Goal: Information Seeking & Learning: Learn about a topic

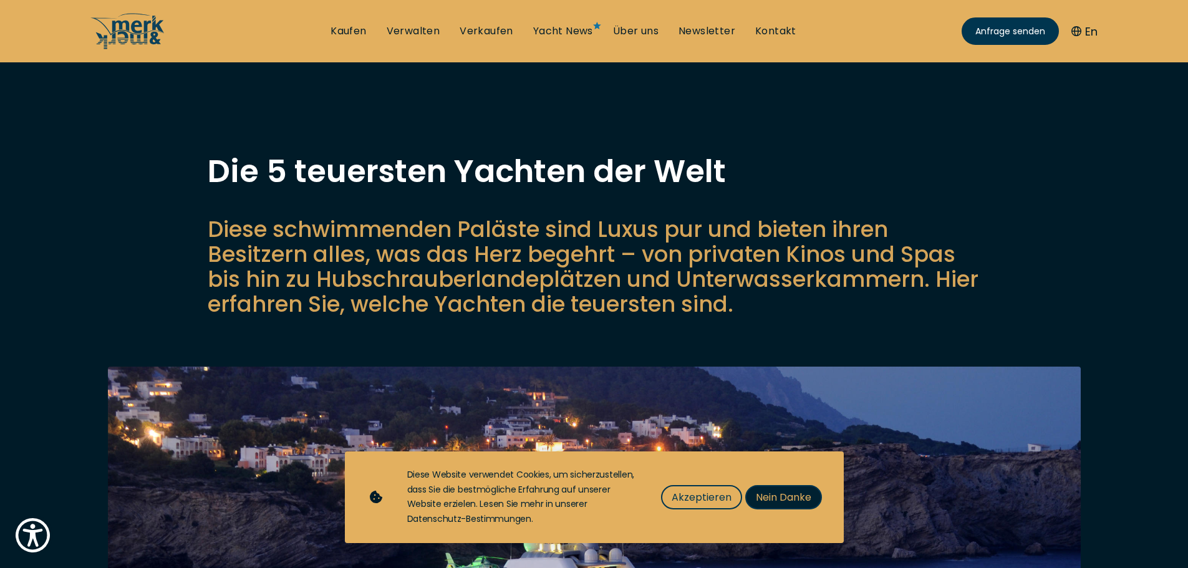
click at [799, 499] on span "Nein Danke" at bounding box center [783, 497] width 55 height 16
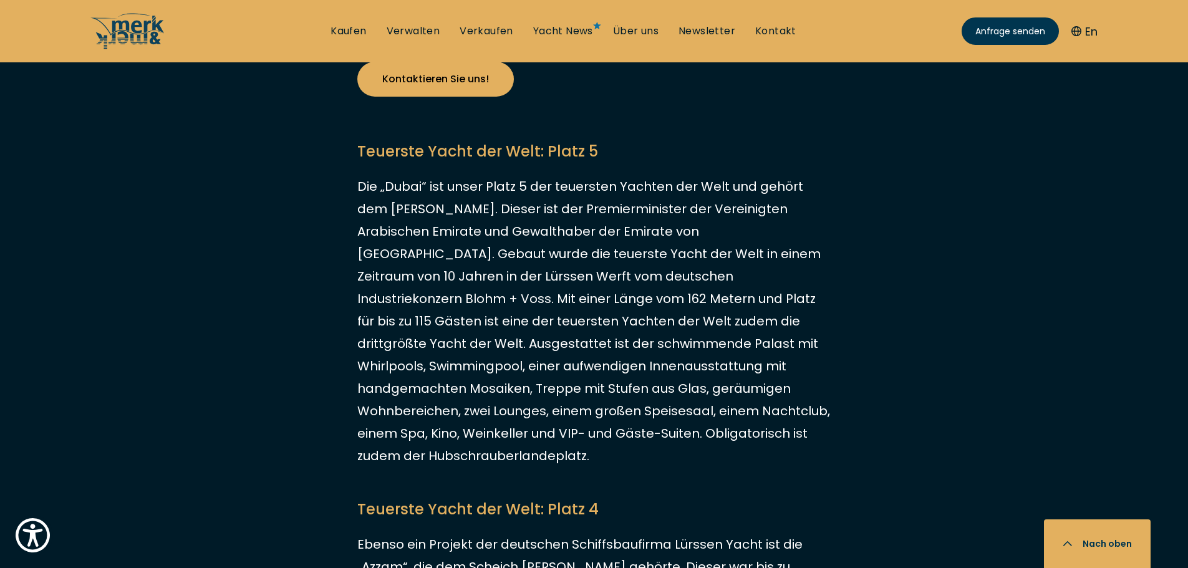
scroll to position [1060, 0]
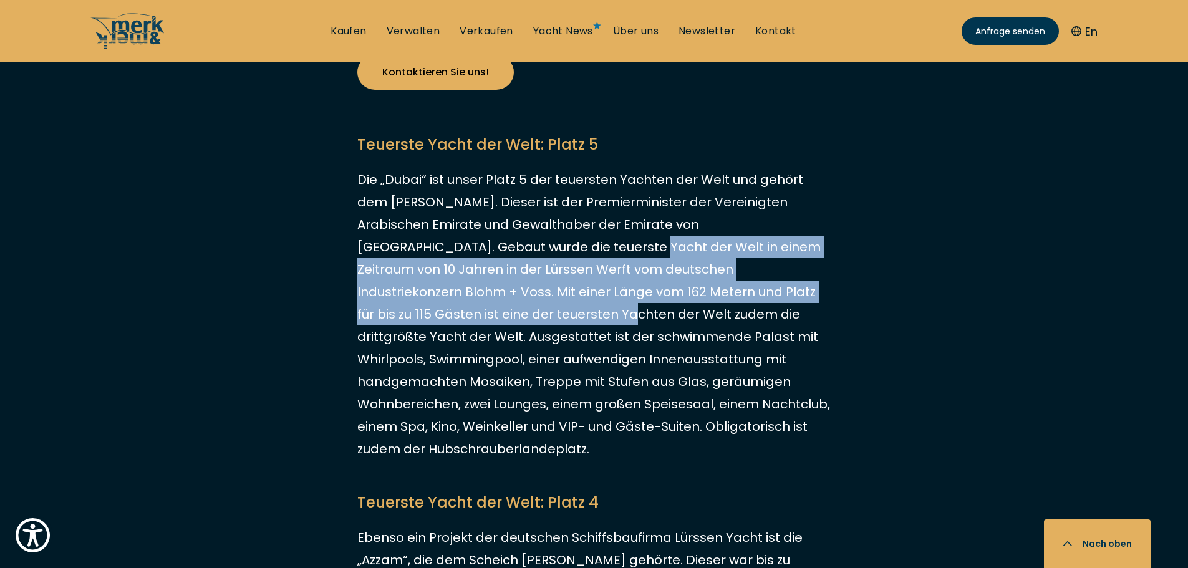
drag, startPoint x: 491, startPoint y: 249, endPoint x: 821, endPoint y: 289, distance: 332.2
click at [821, 289] on p "Die „Dubai“ ist unser Platz 5 der teuersten Yachten der Welt und gehört dem [PE…" at bounding box center [594, 314] width 474 height 292
click at [809, 289] on p "Die „Dubai“ ist unser Platz 5 der teuersten Yachten der Welt und gehört dem [PE…" at bounding box center [594, 314] width 474 height 292
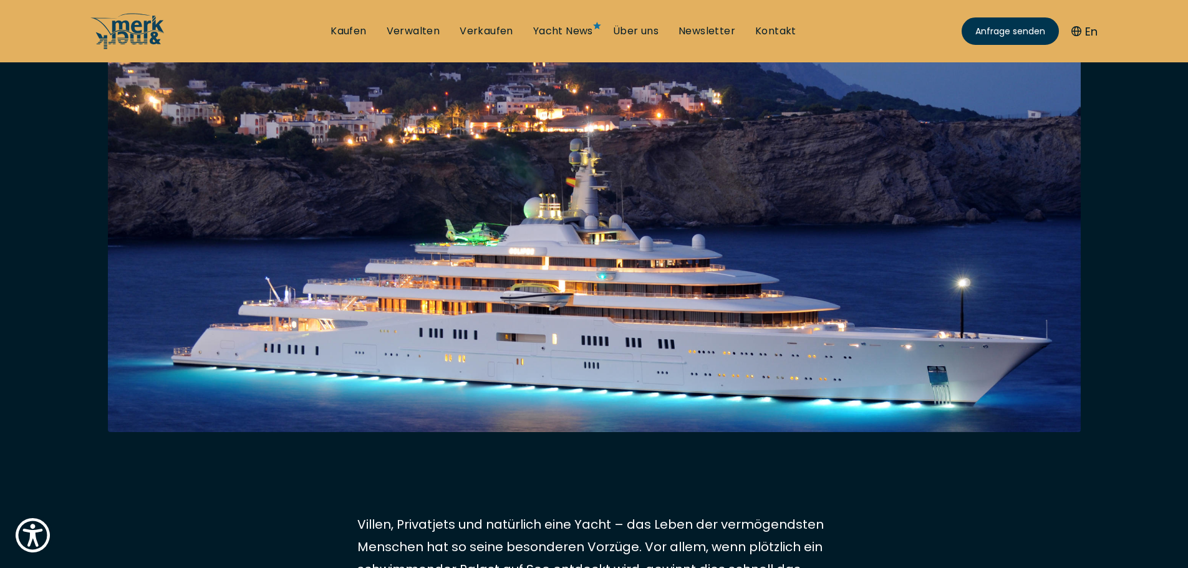
scroll to position [312, 0]
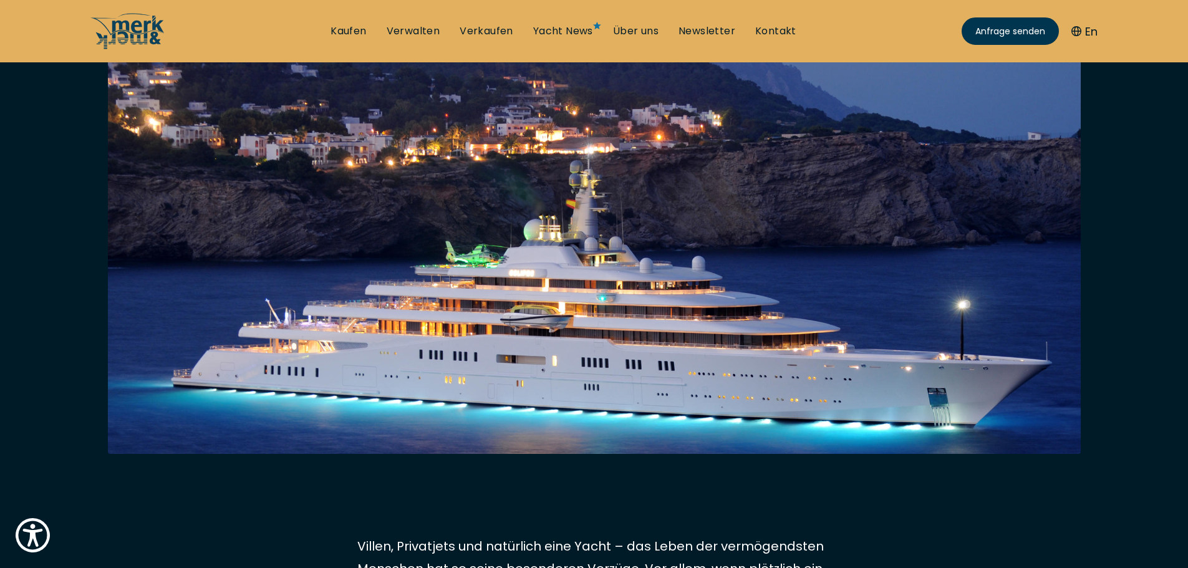
click at [542, 297] on img at bounding box center [594, 378] width 973 height 646
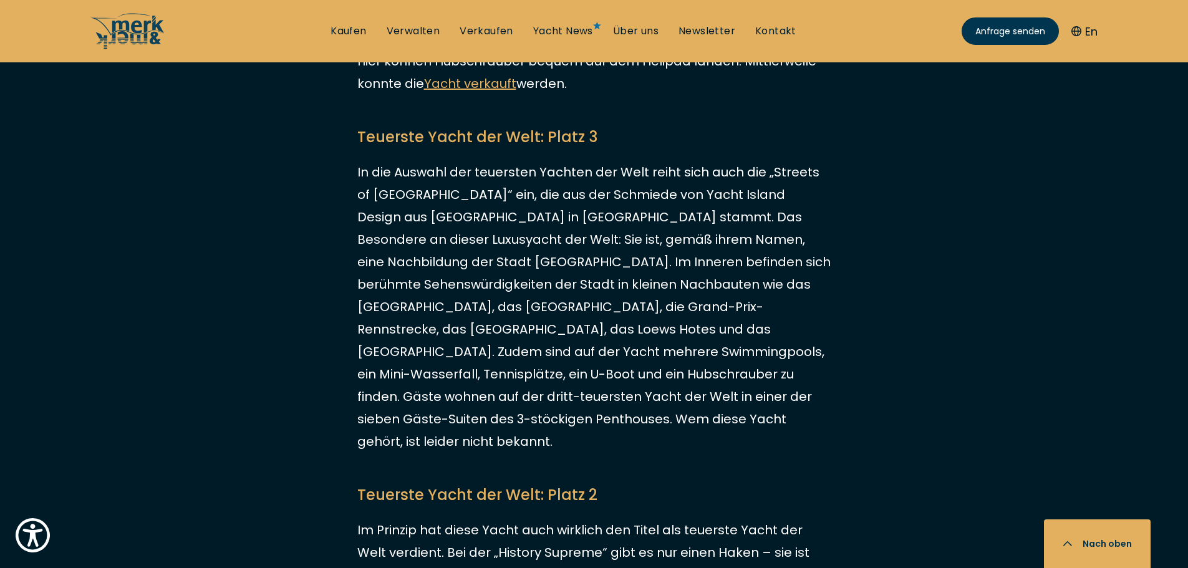
scroll to position [1808, 0]
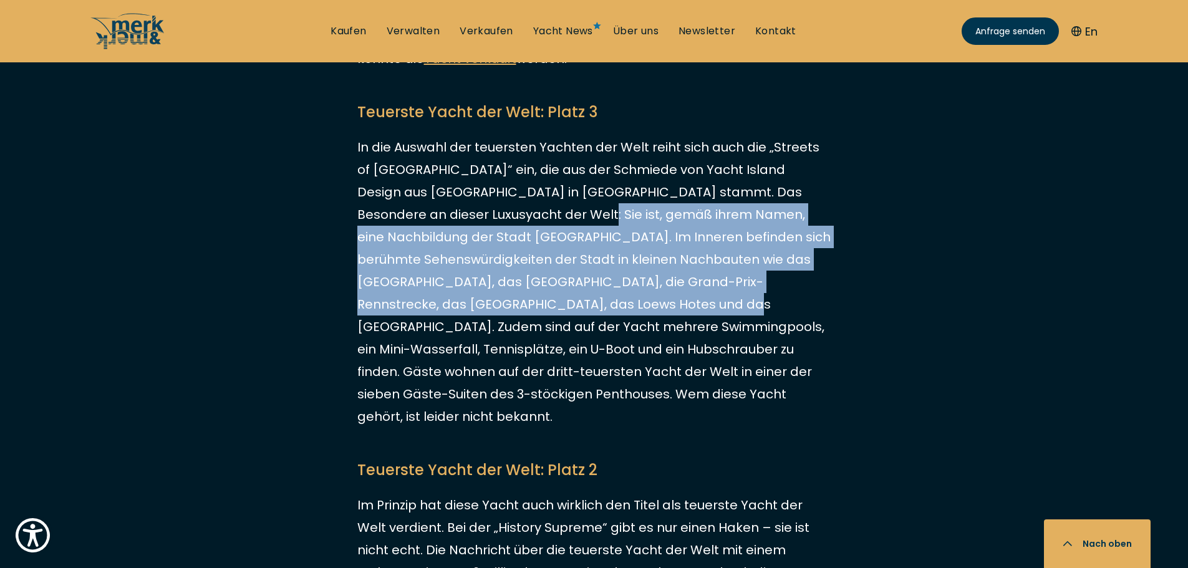
drag, startPoint x: 468, startPoint y: 215, endPoint x: 514, endPoint y: 294, distance: 90.8
click at [514, 294] on p "In die Auswahl der teuersten Yachten der Welt reiht sich auch die „Streets of […" at bounding box center [594, 282] width 474 height 292
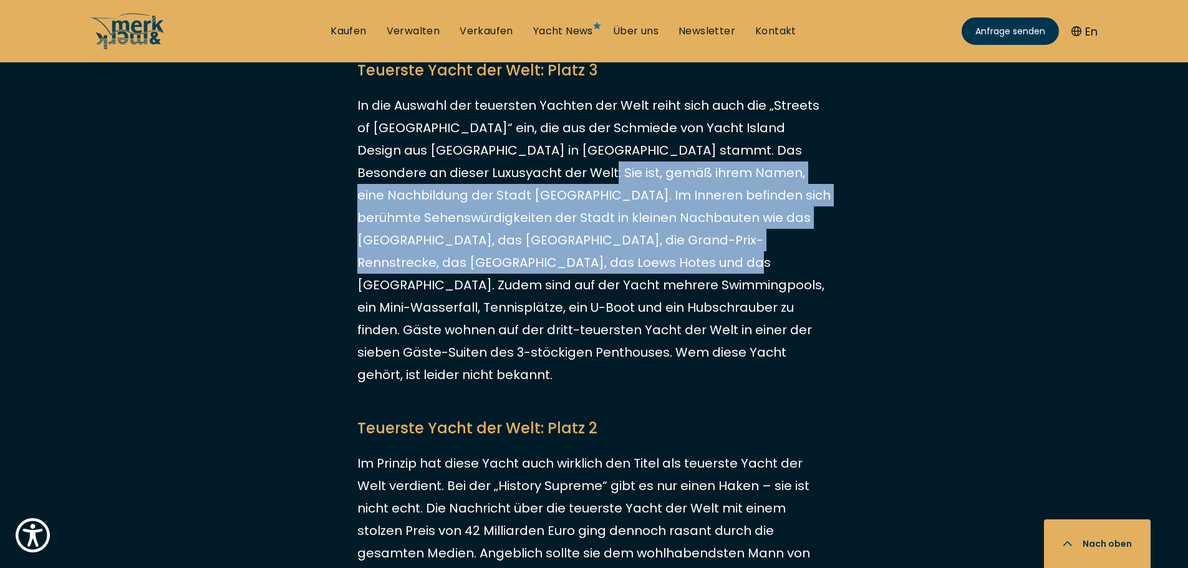
scroll to position [1871, 0]
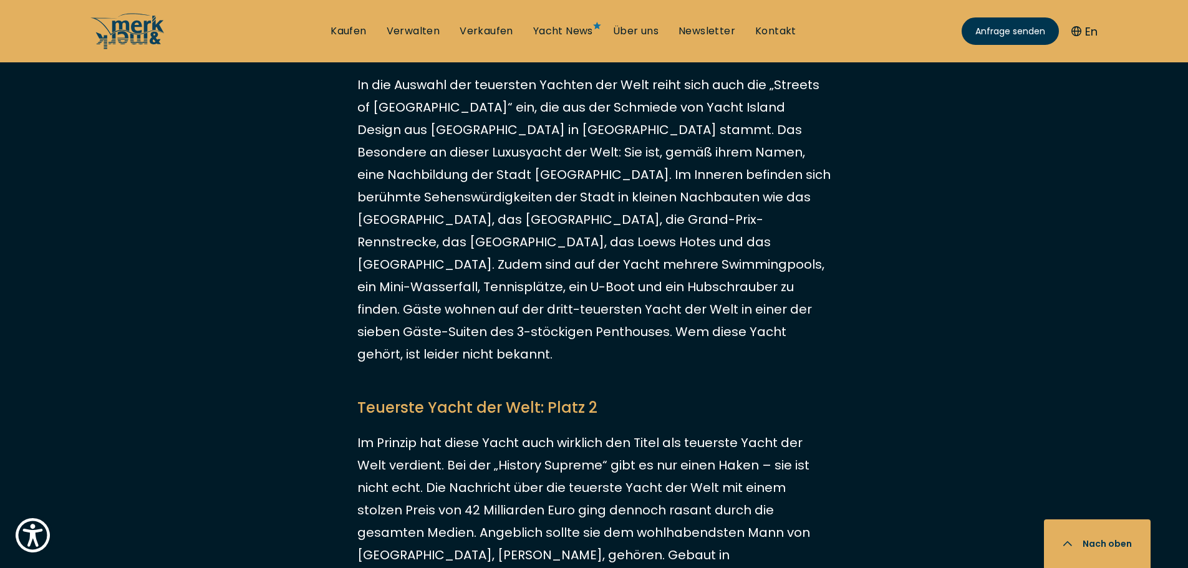
click at [526, 269] on p "In die Auswahl der teuersten Yachten der Welt reiht sich auch die „Streets of […" at bounding box center [594, 220] width 474 height 292
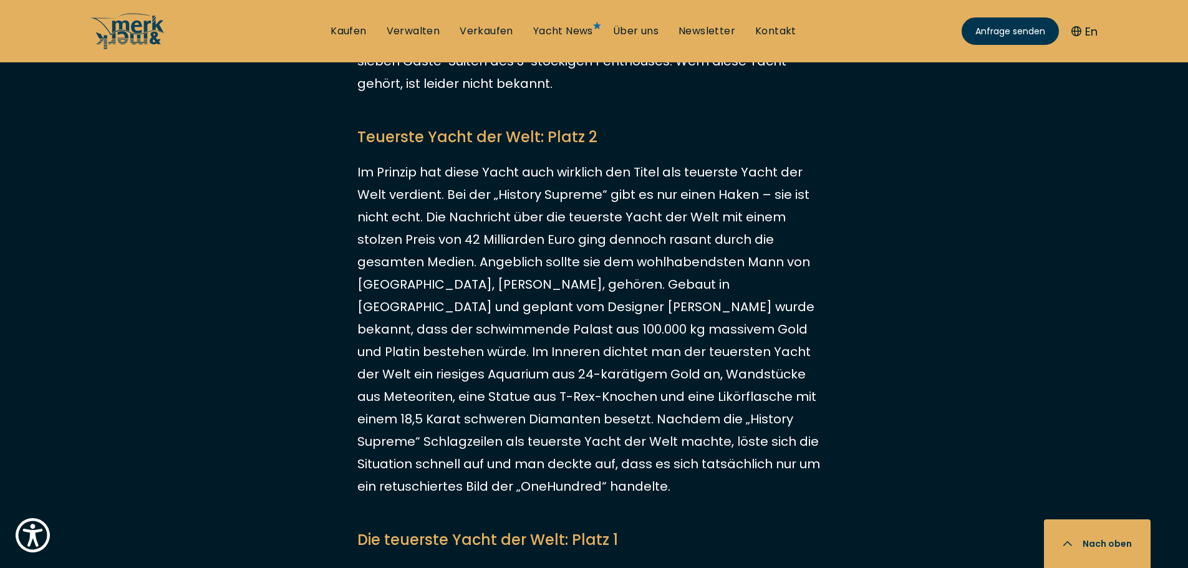
scroll to position [2120, 0]
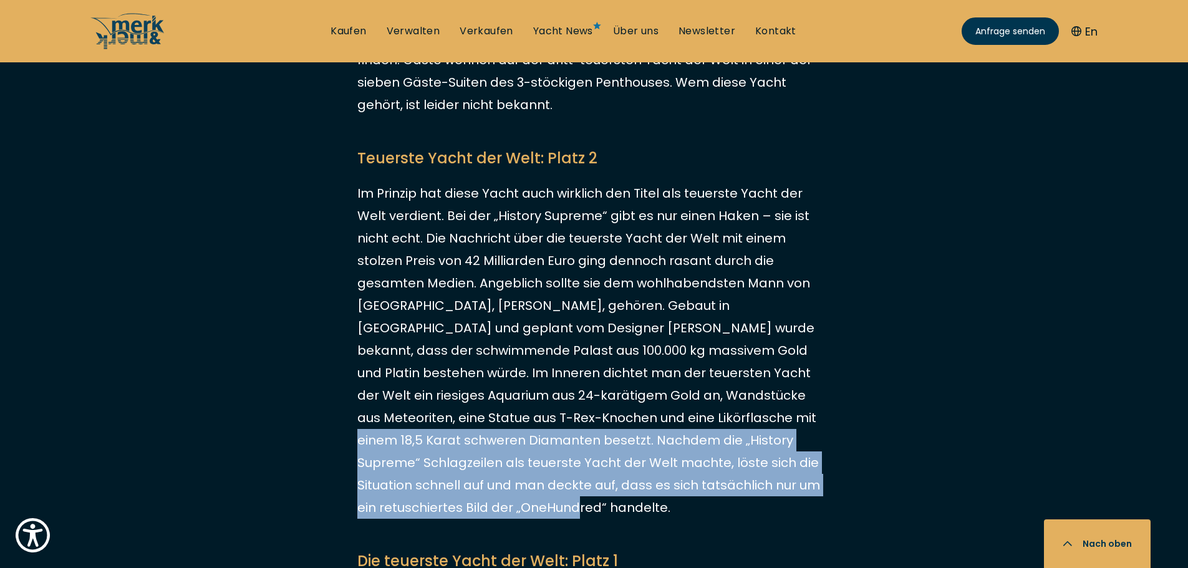
drag, startPoint x: 546, startPoint y: 367, endPoint x: 739, endPoint y: 440, distance: 206.0
click at [739, 440] on p "Im Prinzip hat diese Yacht auch wirklich den Titel als teuerste Yacht der Welt …" at bounding box center [594, 350] width 474 height 337
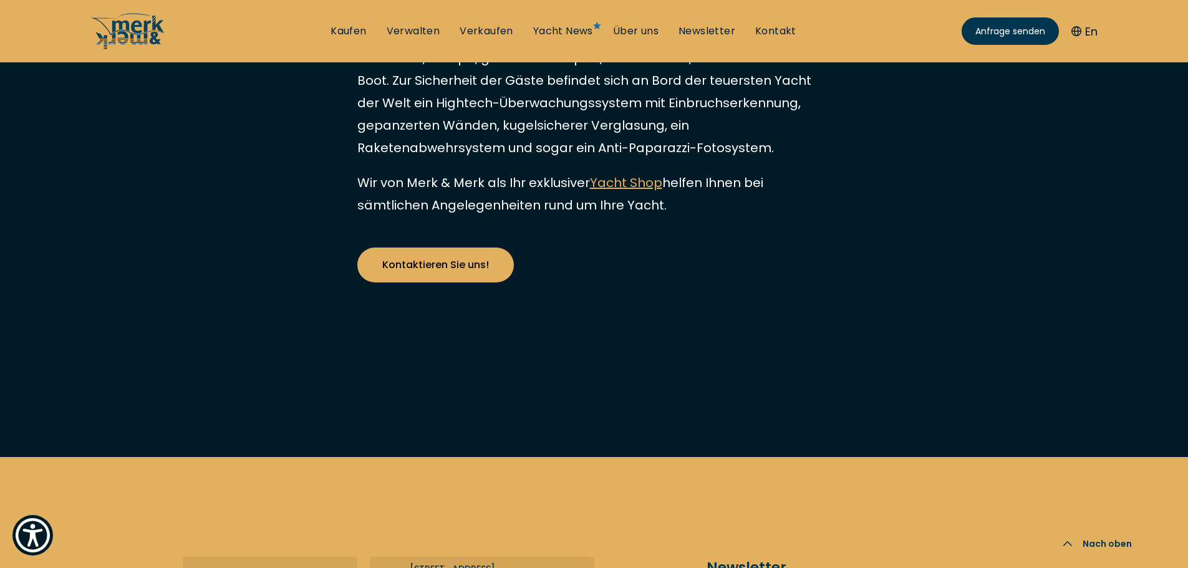
scroll to position [2806, 0]
